Goal: Task Accomplishment & Management: Complete application form

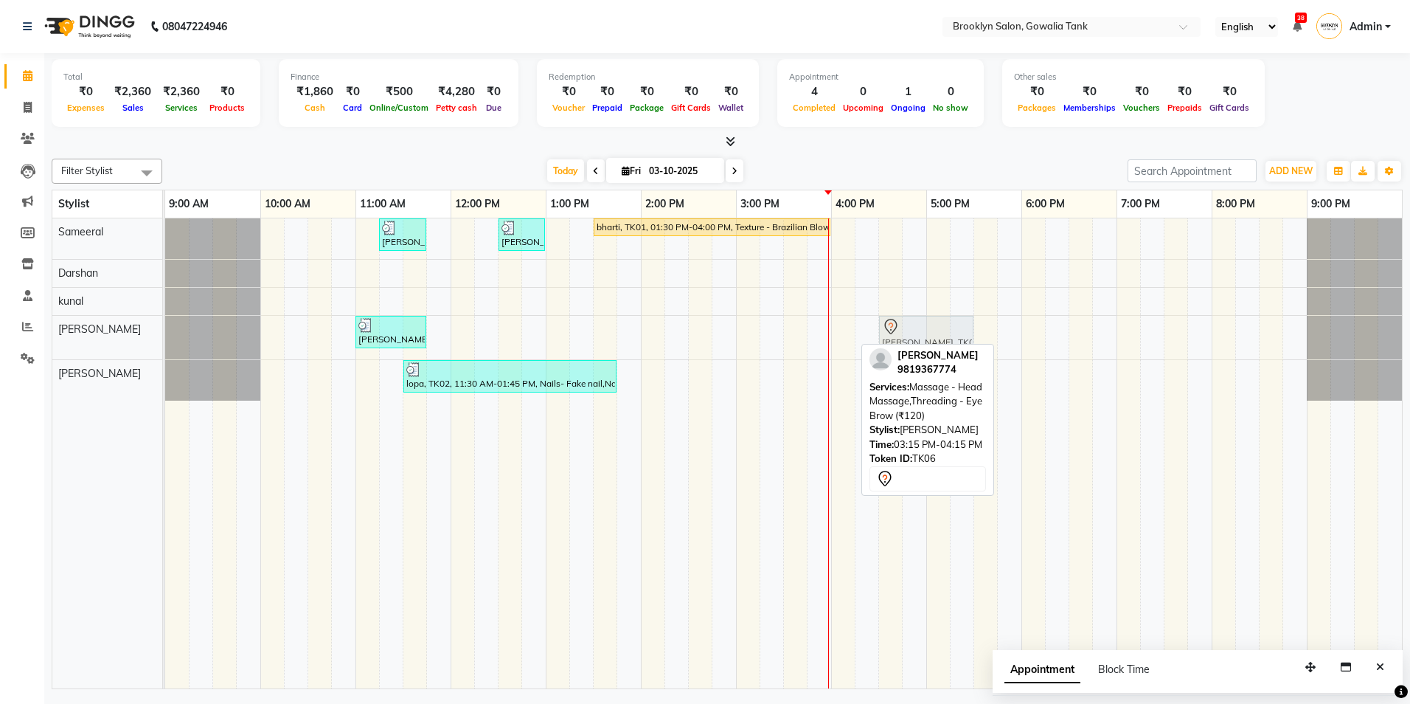
drag, startPoint x: 788, startPoint y: 337, endPoint x: 901, endPoint y: 333, distance: 113.7
click at [165, 333] on div "[PERSON_NAME], TK03, 11:00 AM-11:45 AM, Threading - Eye Brow,Threading - Upper …" at bounding box center [165, 338] width 0 height 44
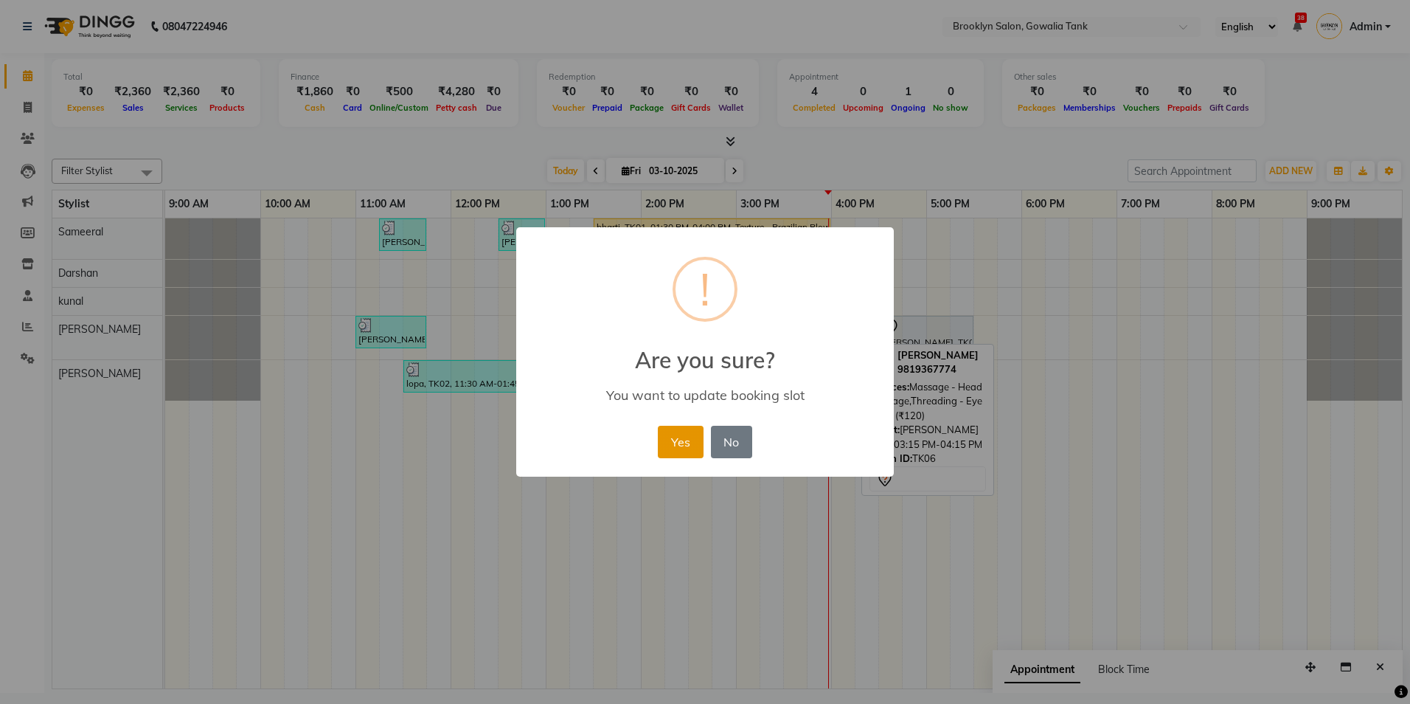
click at [685, 440] on button "Yes" at bounding box center [680, 442] width 45 height 32
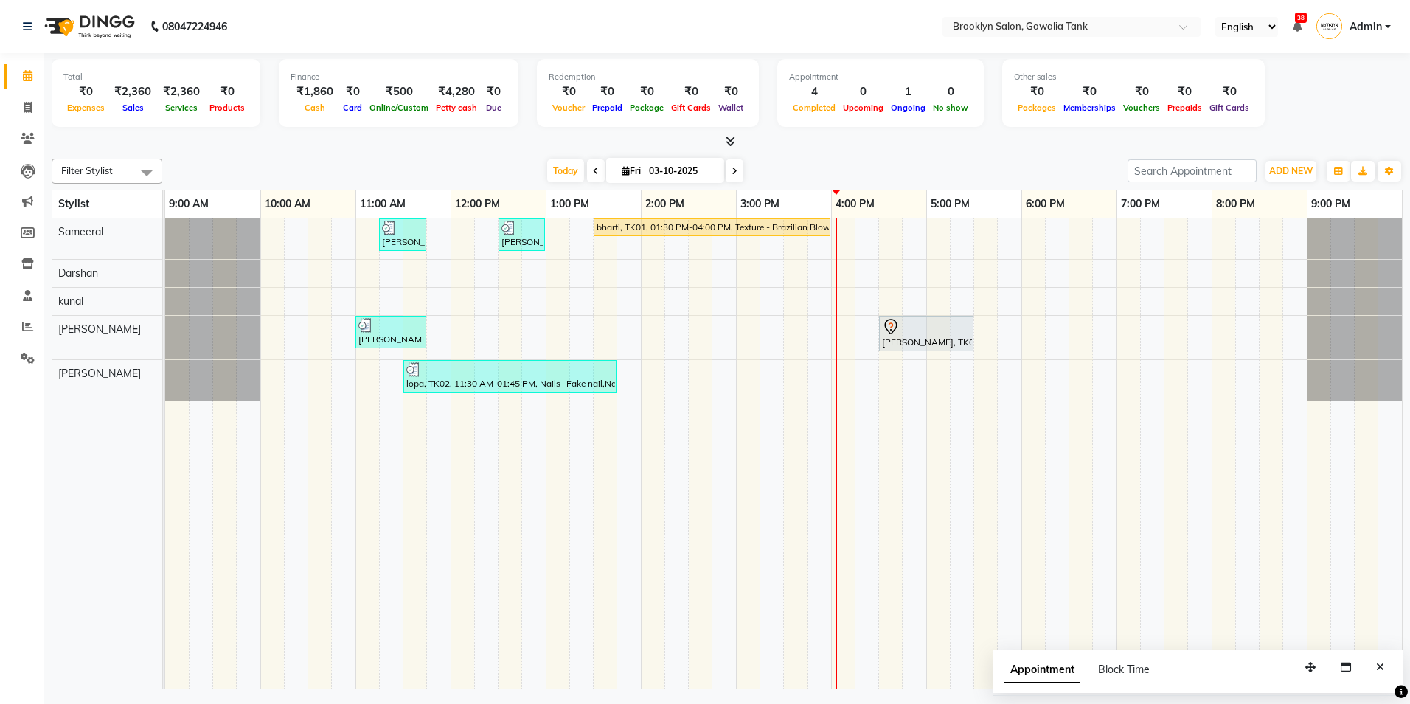
click at [986, 277] on div "[PERSON_NAME], TK04, 11:15 AM-11:45 AM, Hair - Hair Cut ([DEMOGRAPHIC_DATA]) - …" at bounding box center [783, 453] width 1237 height 470
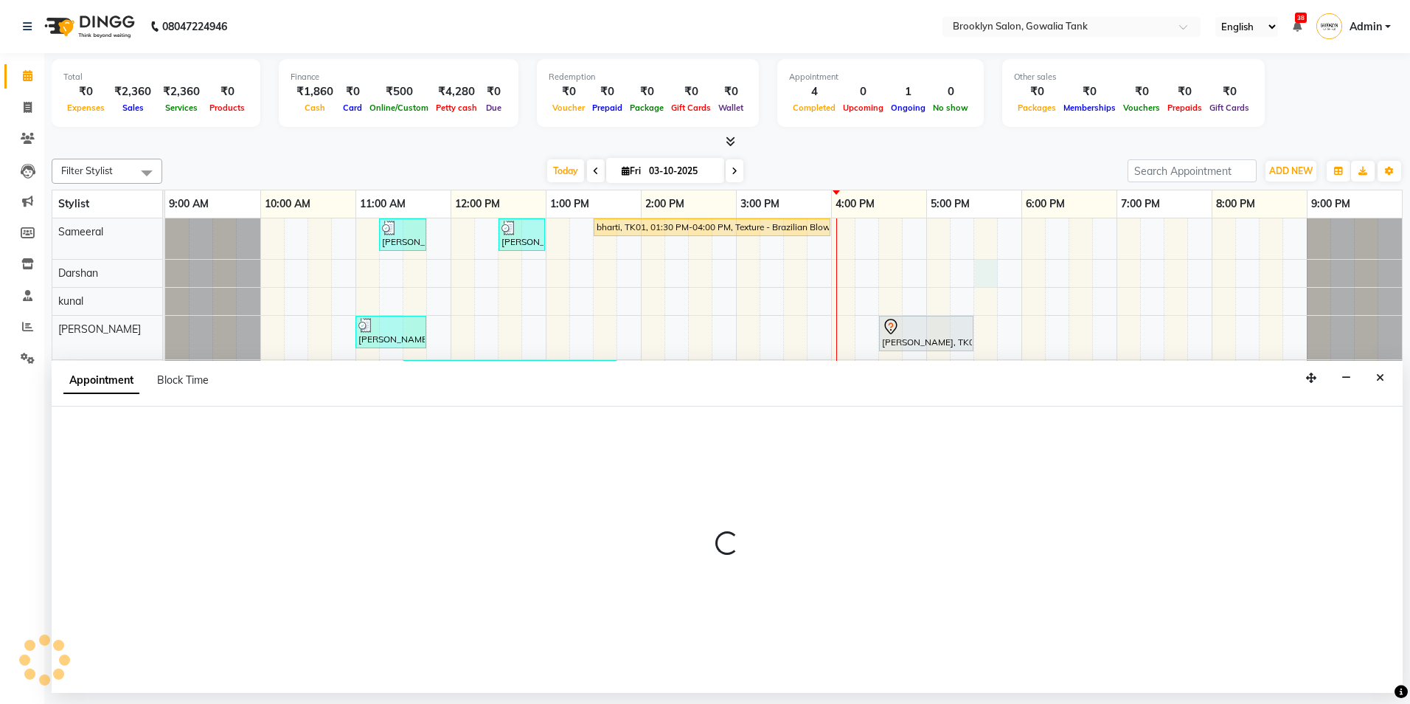
select select "3856"
select select "1050"
select select "tentative"
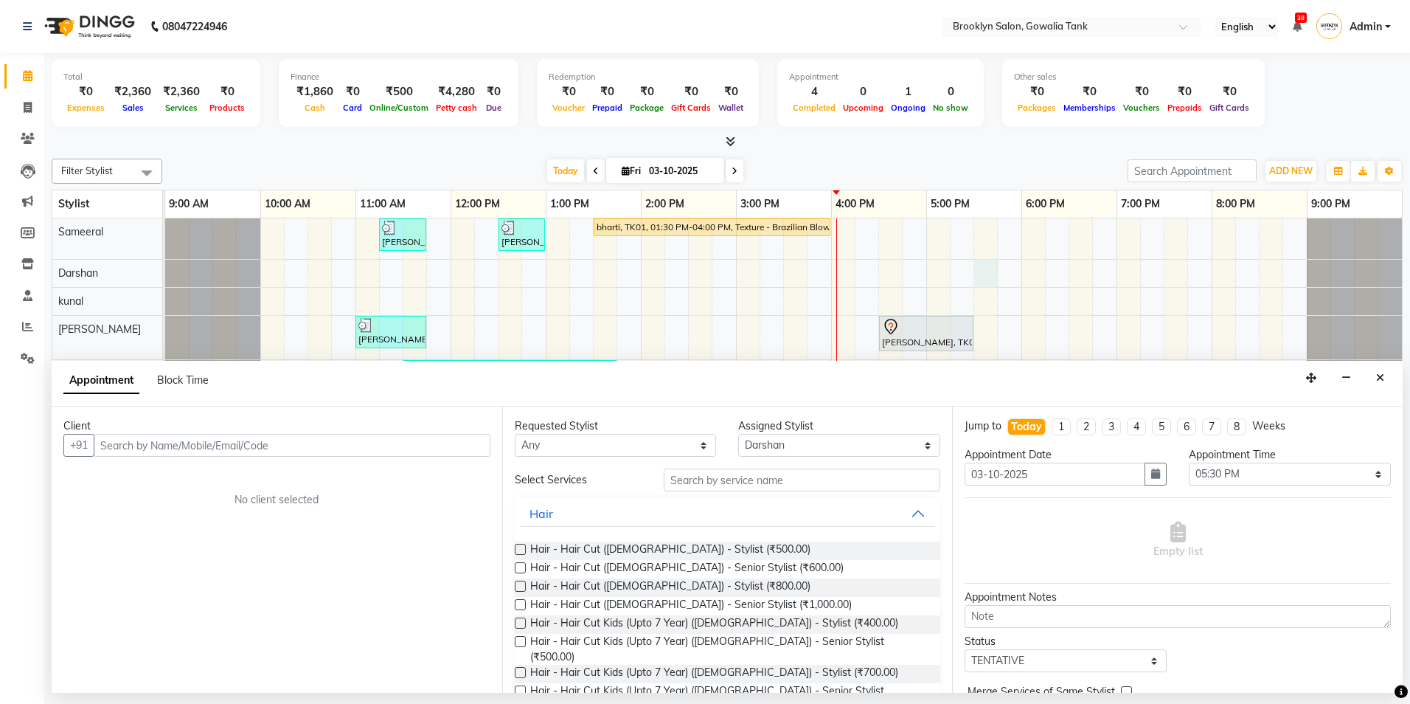
click at [273, 455] on input "text" at bounding box center [292, 445] width 397 height 23
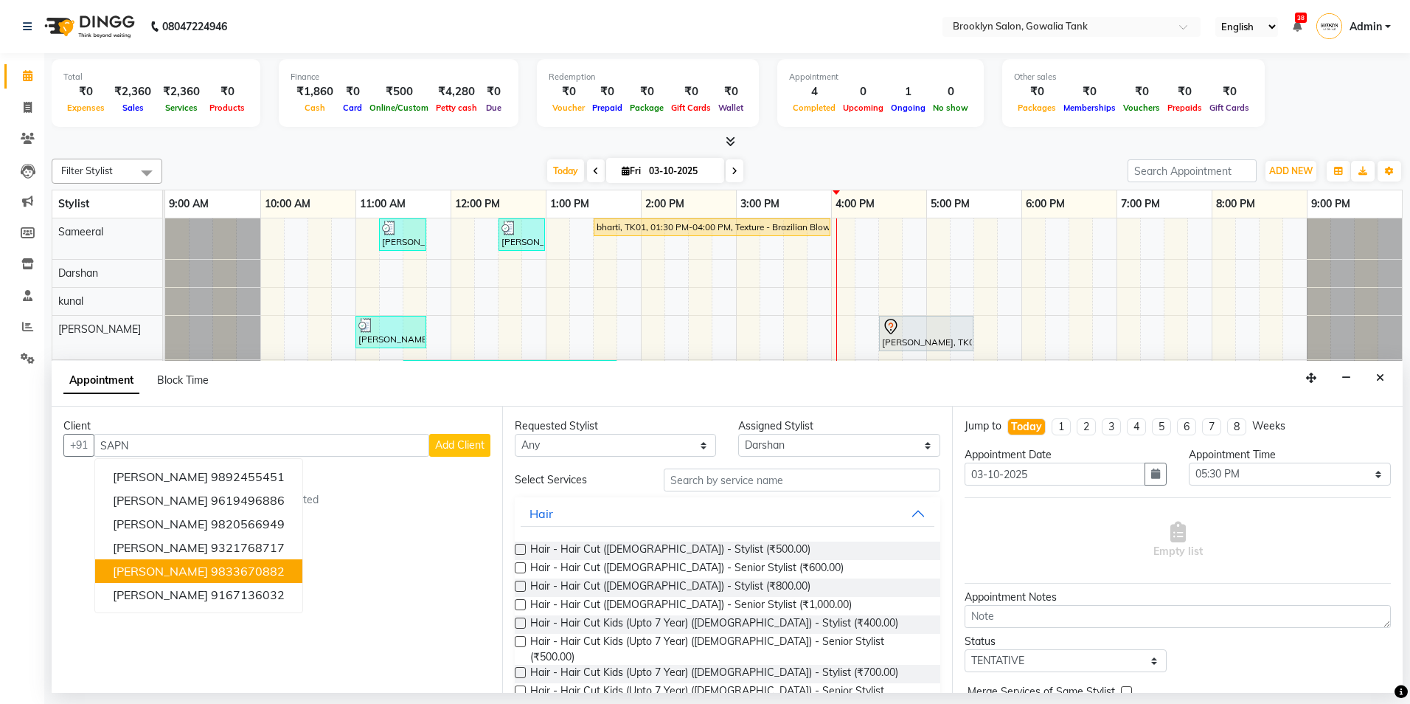
click at [170, 574] on span "[PERSON_NAME]" at bounding box center [160, 571] width 95 height 15
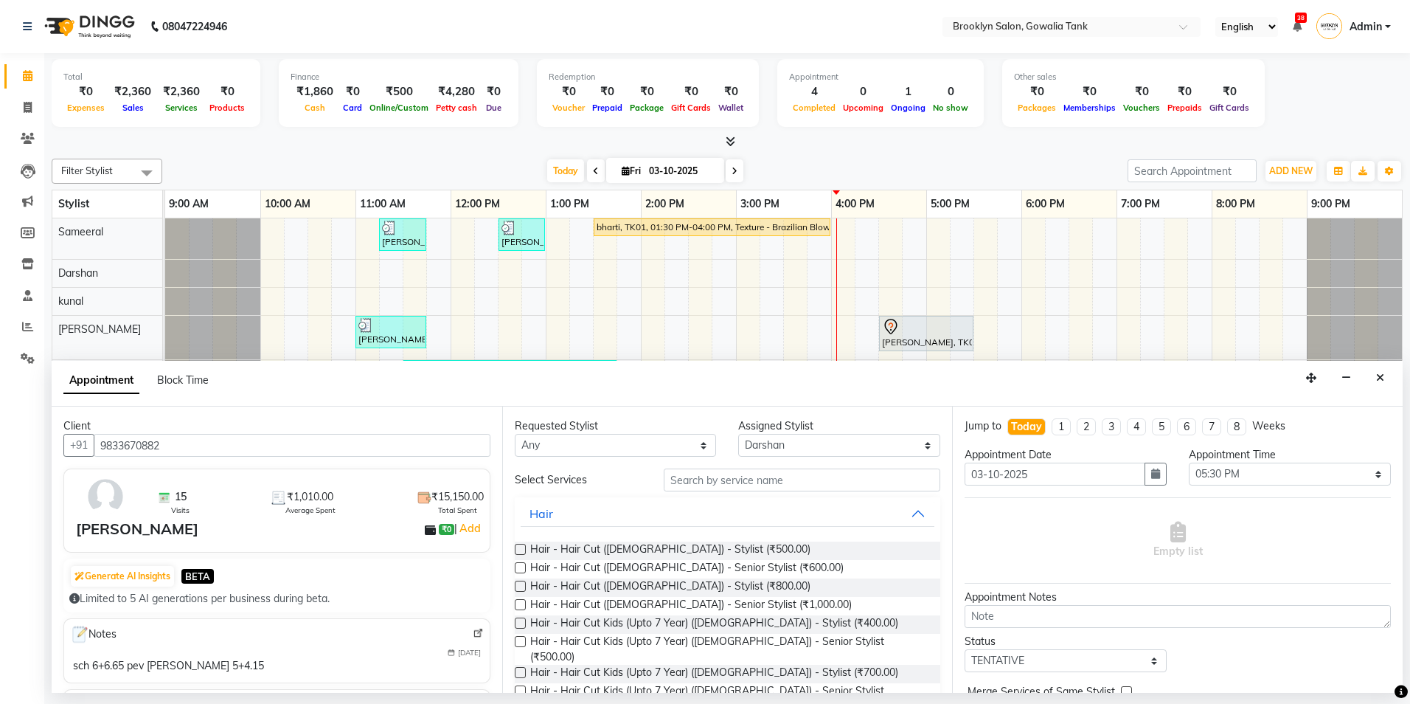
type input "9833670882"
click at [694, 482] on input "text" at bounding box center [802, 479] width 277 height 23
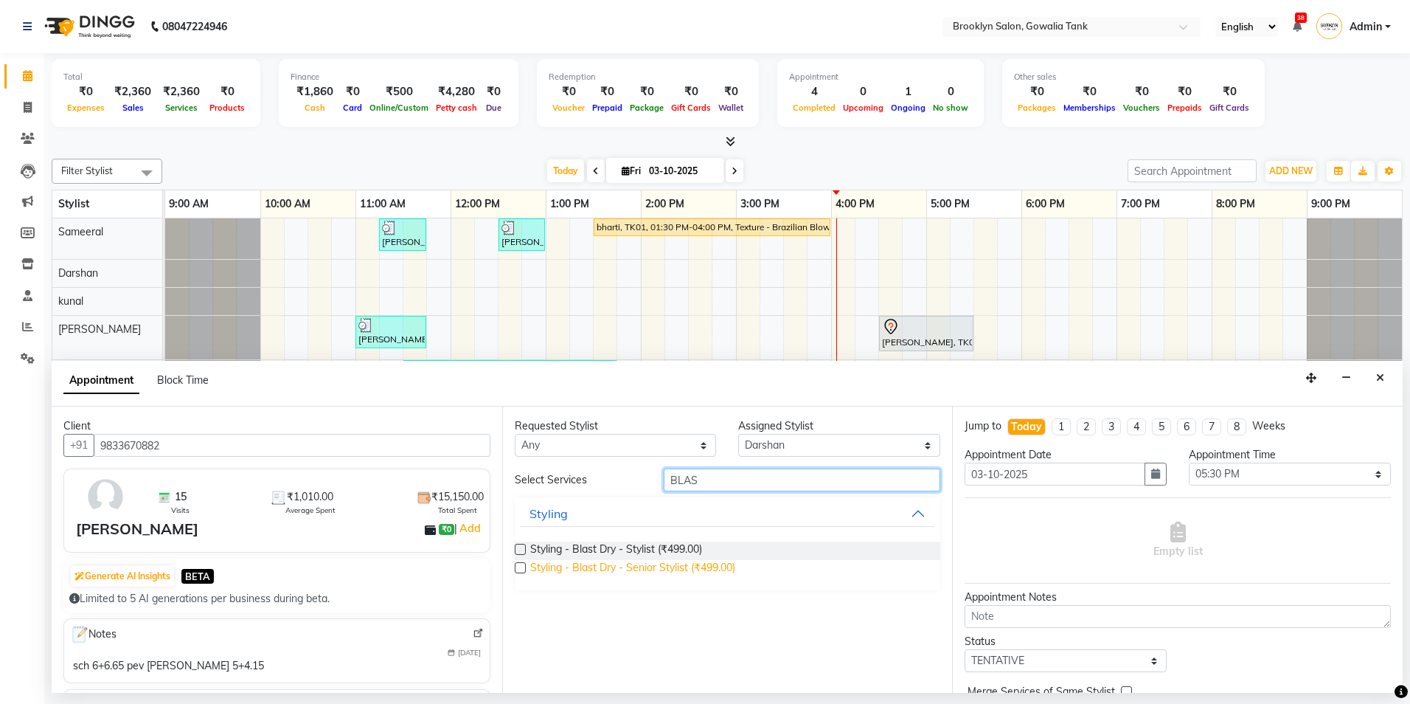
type input "BLAS"
click at [665, 561] on span "Styling - Blast Dry - Senior Stylist (₹499.00)" at bounding box center [632, 569] width 205 height 18
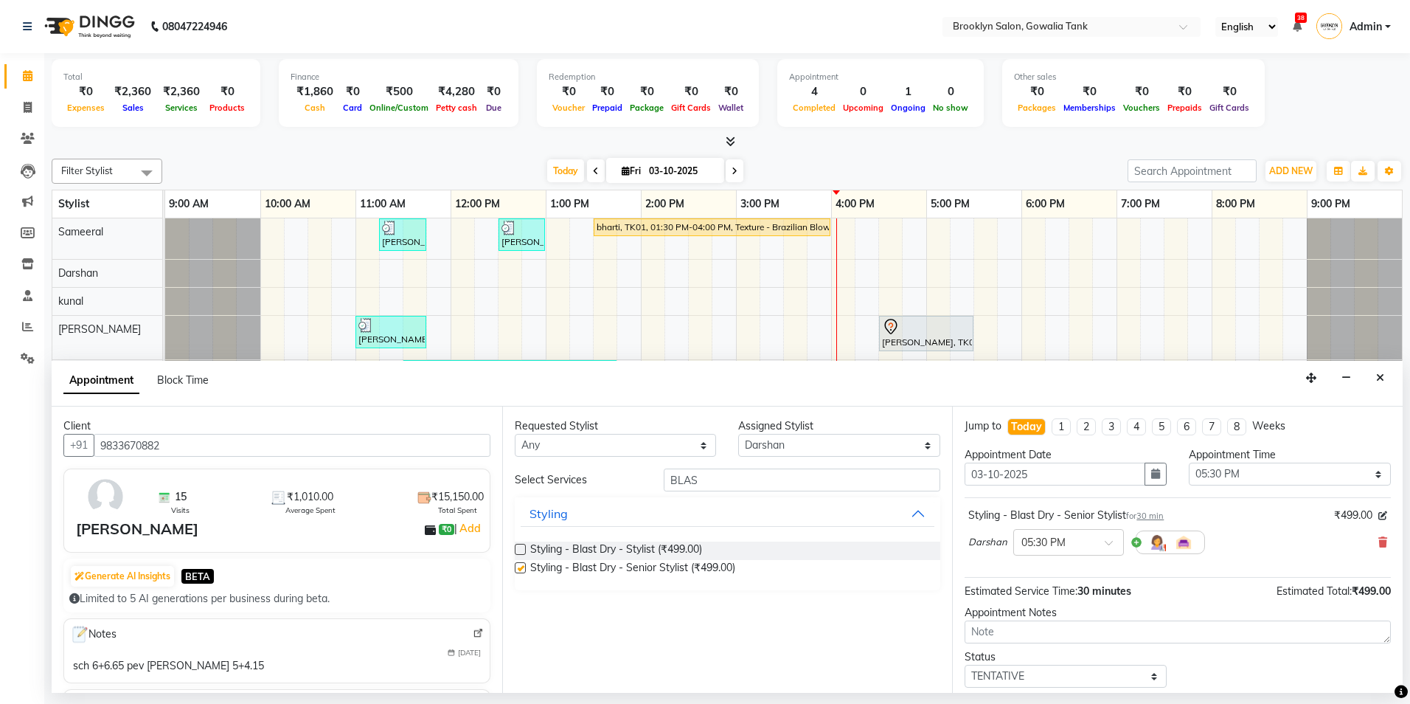
checkbox input "false"
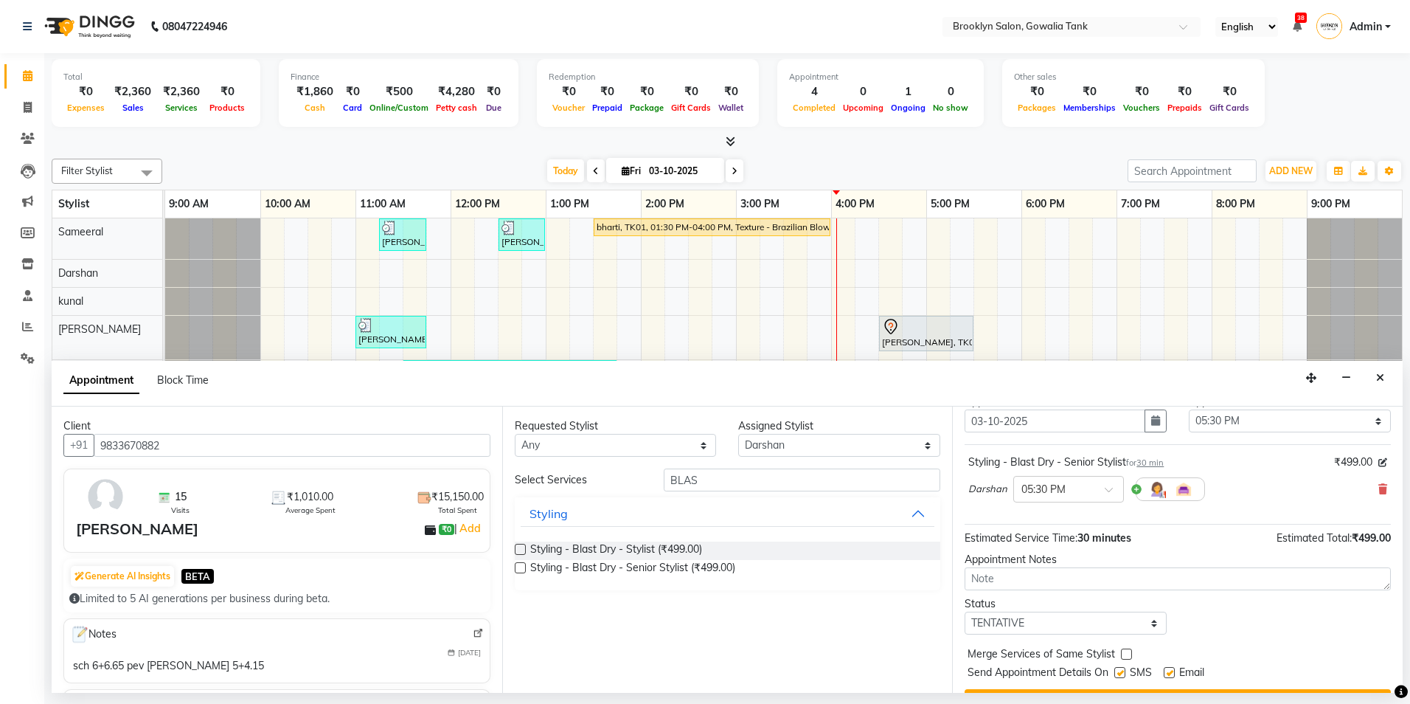
scroll to position [88, 0]
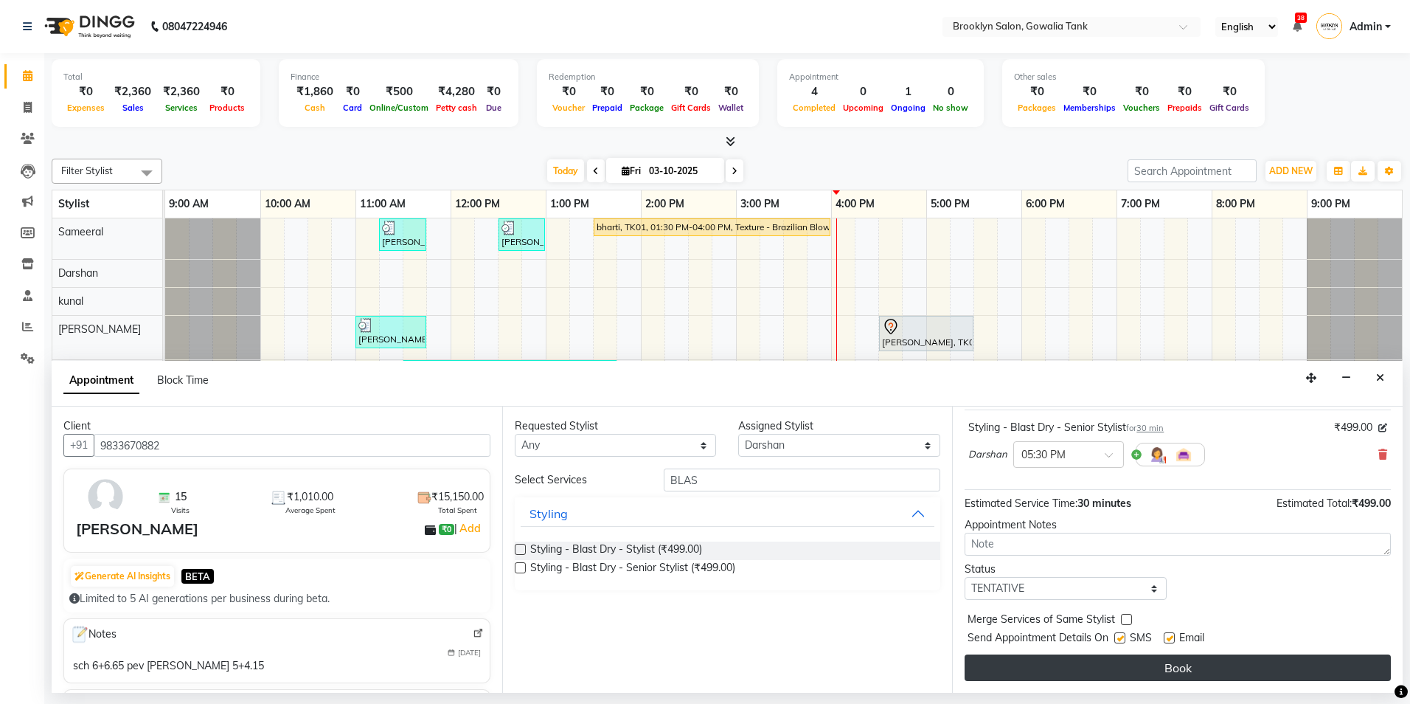
click at [1136, 664] on button "Book" at bounding box center [1178, 667] width 426 height 27
